Goal: Task Accomplishment & Management: Manage account settings

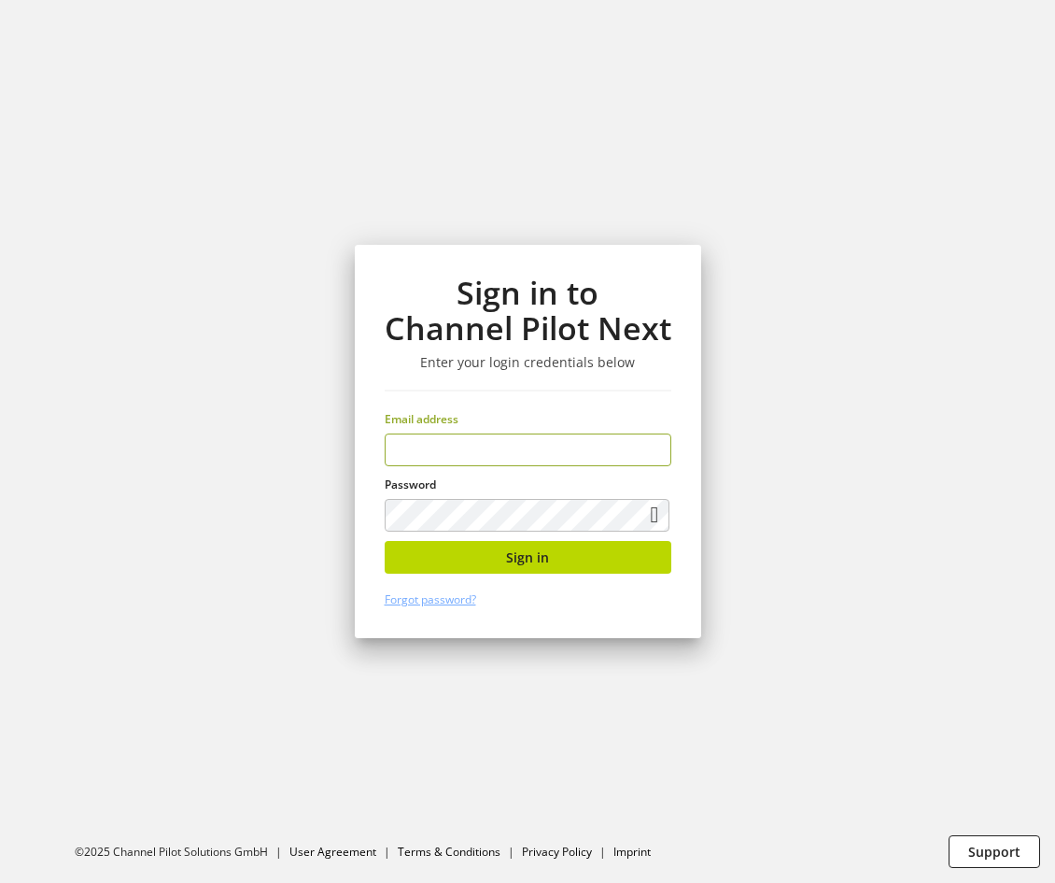
type input "**********"
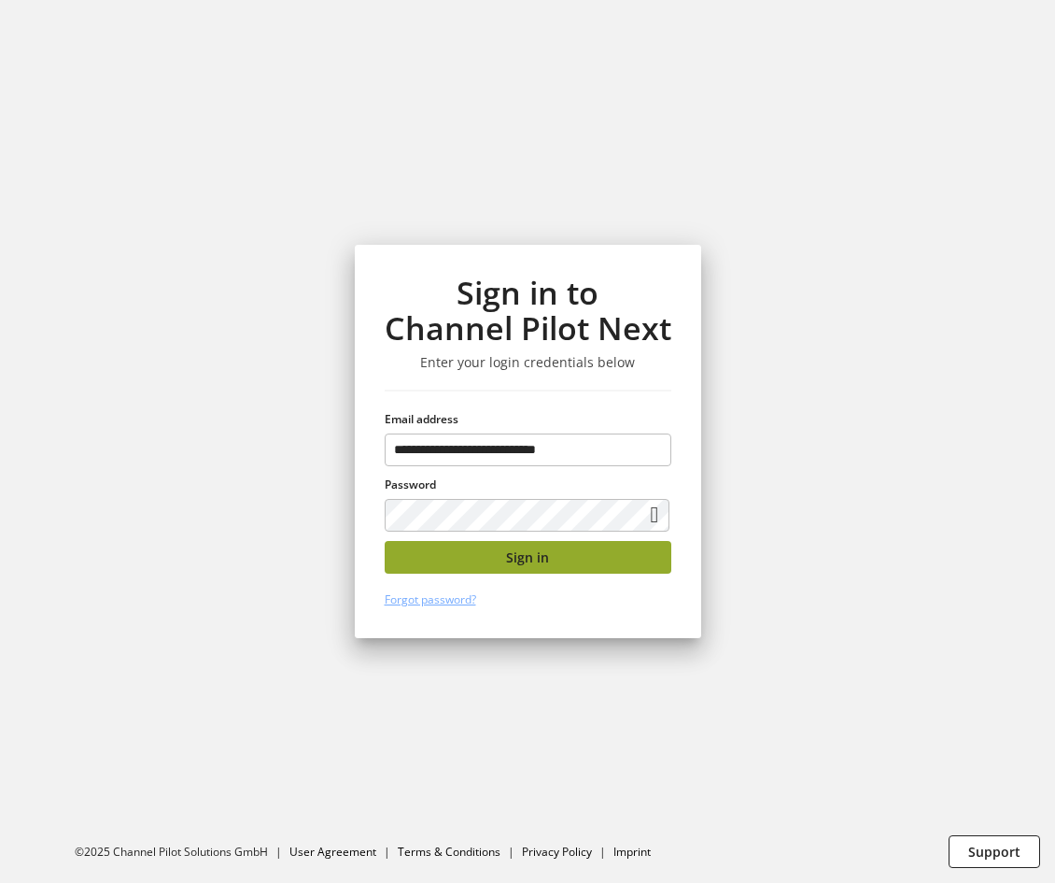
click at [599, 564] on button "Sign in" at bounding box center [528, 557] width 287 height 33
type input "**********"
click at [582, 553] on button "Sign in" at bounding box center [528, 557] width 287 height 33
